Goal: Task Accomplishment & Management: Use online tool/utility

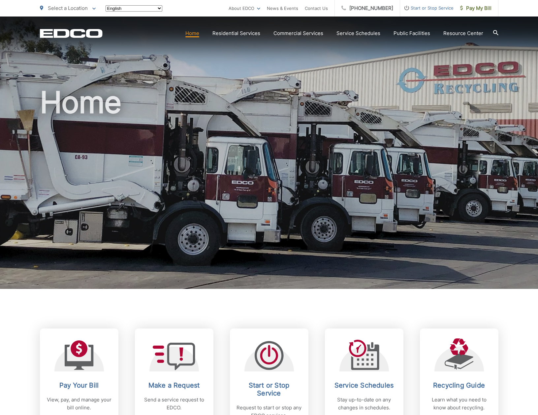
scroll to position [219, 0]
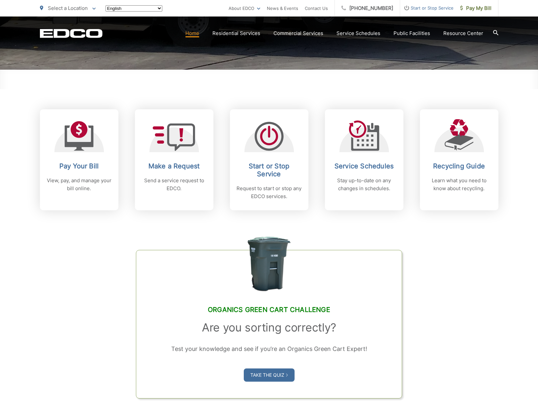
click at [433, 8] on span "Start or Stop Service" at bounding box center [426, 8] width 53 height 8
click at [406, 7] on span "Start or Stop Service" at bounding box center [426, 8] width 53 height 8
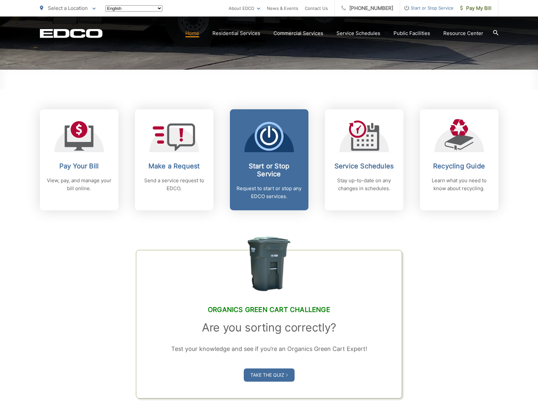
click at [261, 162] on h2 "Start or Stop Service" at bounding box center [269, 170] width 65 height 16
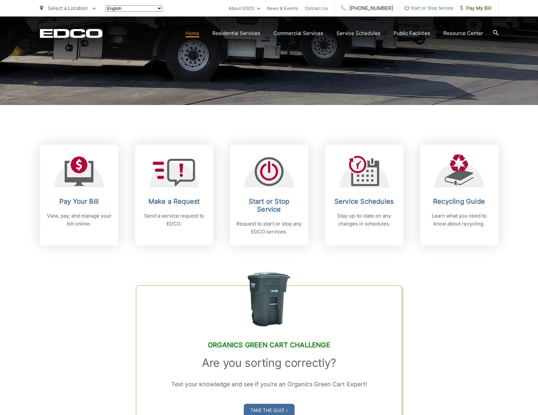
scroll to position [184, 0]
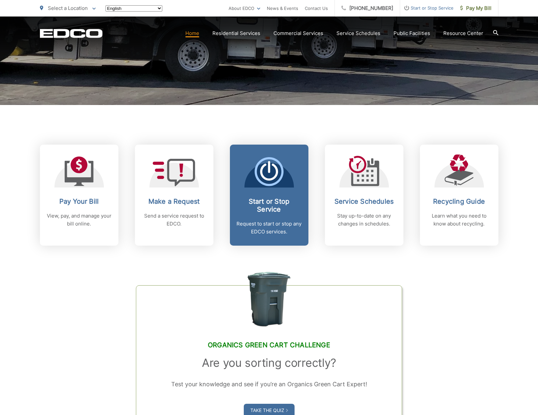
click at [270, 214] on div "Start or Stop Service Request to start or stop any EDCO services." at bounding box center [269, 216] width 65 height 38
click at [272, 207] on h2 "Start or Stop Service" at bounding box center [269, 205] width 65 height 16
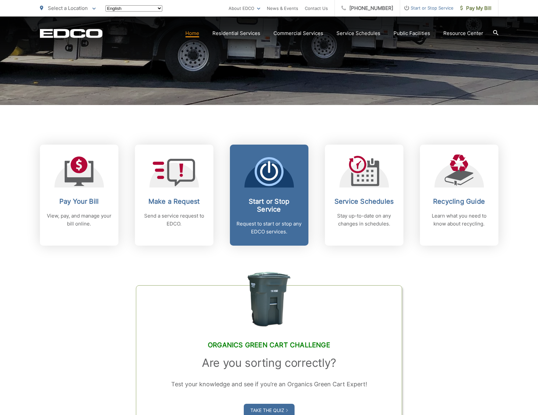
click at [275, 178] on icon at bounding box center [269, 172] width 18 height 17
click at [269, 167] on icon at bounding box center [269, 167] width 2 height 12
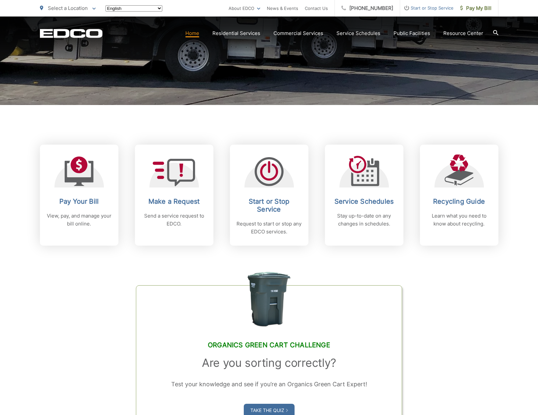
scroll to position [183, 0]
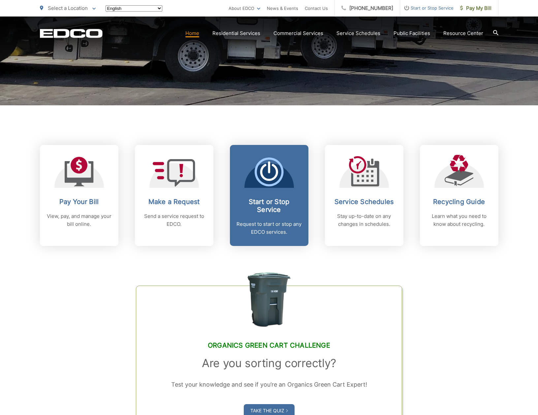
click at [272, 173] on icon at bounding box center [269, 171] width 29 height 29
click at [274, 226] on p "Request to start or stop any EDCO services." at bounding box center [269, 228] width 65 height 16
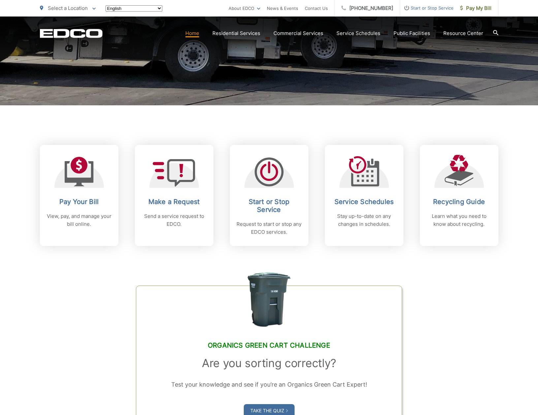
click at [444, 8] on span "Start or Stop Service" at bounding box center [426, 8] width 53 height 8
click at [407, 6] on span "Start or Stop Service" at bounding box center [426, 8] width 53 height 8
click at [421, 7] on span "Start or Stop Service" at bounding box center [426, 8] width 53 height 8
click at [413, 8] on span "Start or Stop Service" at bounding box center [426, 8] width 53 height 8
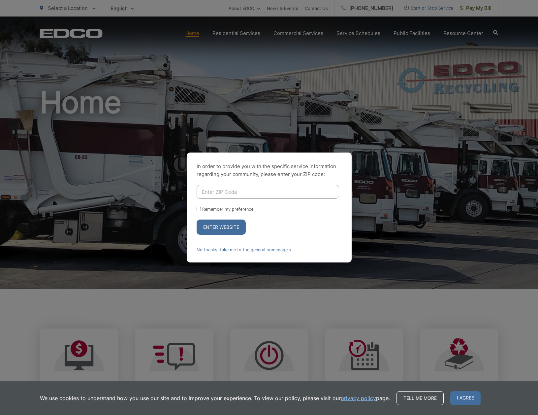
click at [221, 190] on input "Enter ZIP Code" at bounding box center [268, 192] width 143 height 14
type input "91977"
click at [221, 227] on button "Enter Website" at bounding box center [221, 226] width 49 height 15
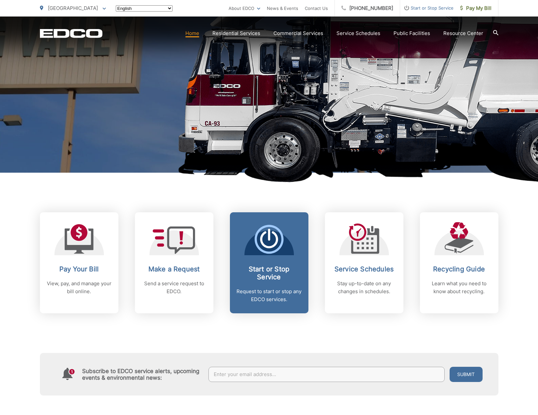
scroll to position [118, 0]
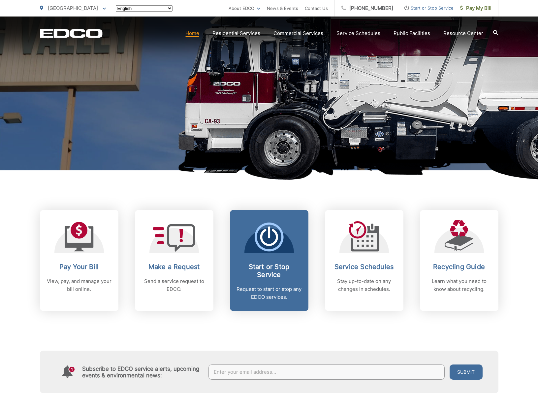
click at [266, 239] on icon at bounding box center [269, 236] width 29 height 29
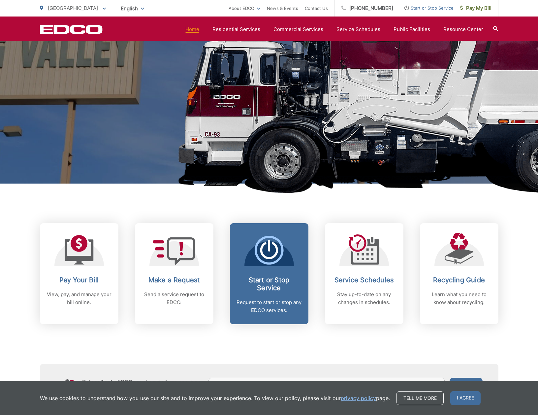
scroll to position [105, 0]
